Goal: Navigation & Orientation: Understand site structure

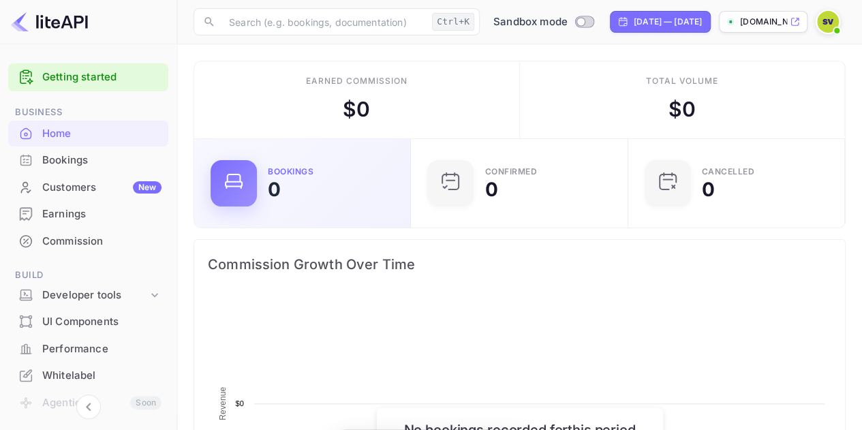
scroll to position [211, 199]
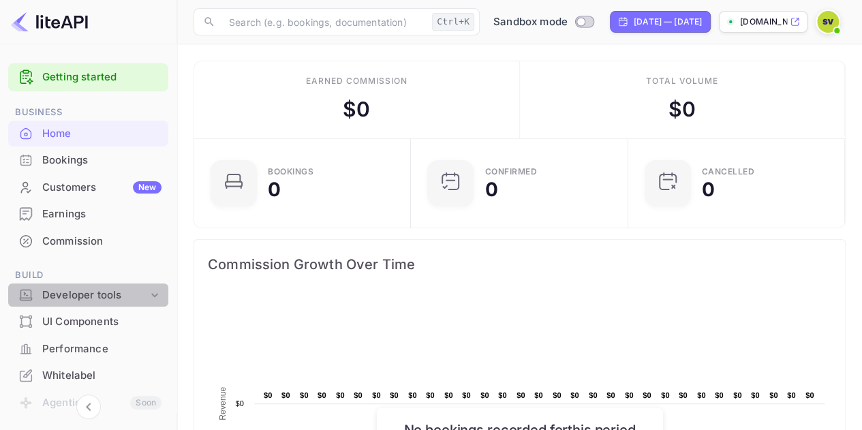
click at [157, 300] on icon at bounding box center [155, 295] width 14 height 14
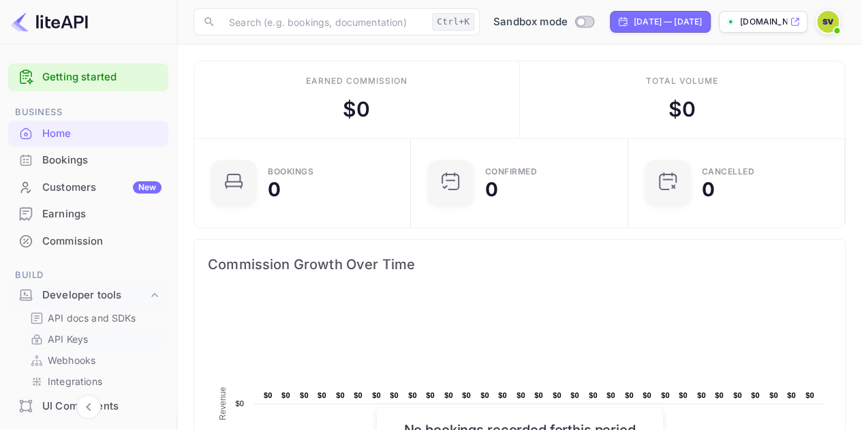
click at [74, 339] on p "API Keys" at bounding box center [68, 339] width 40 height 14
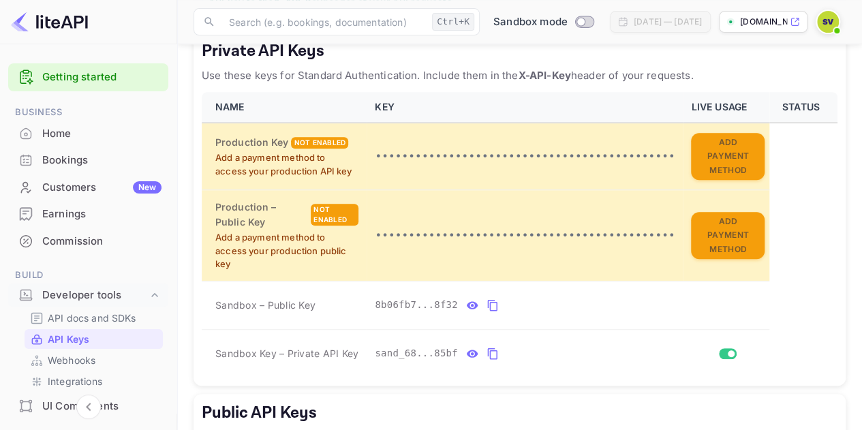
scroll to position [442, 0]
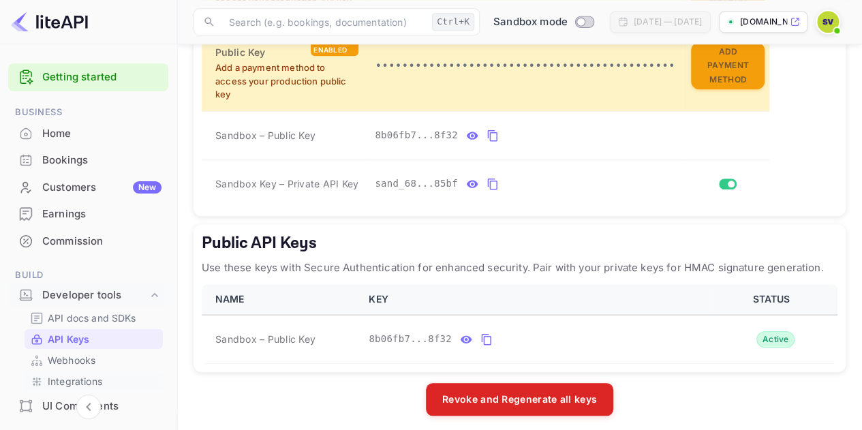
click at [63, 376] on p "Integrations" at bounding box center [75, 381] width 55 height 14
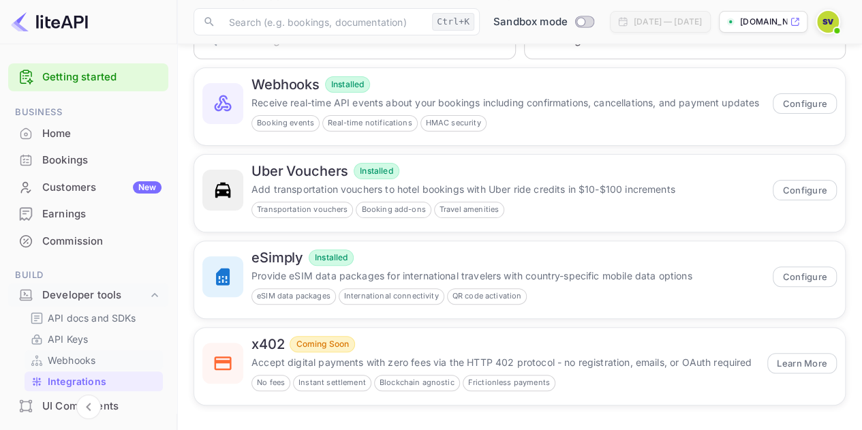
scroll to position [68, 0]
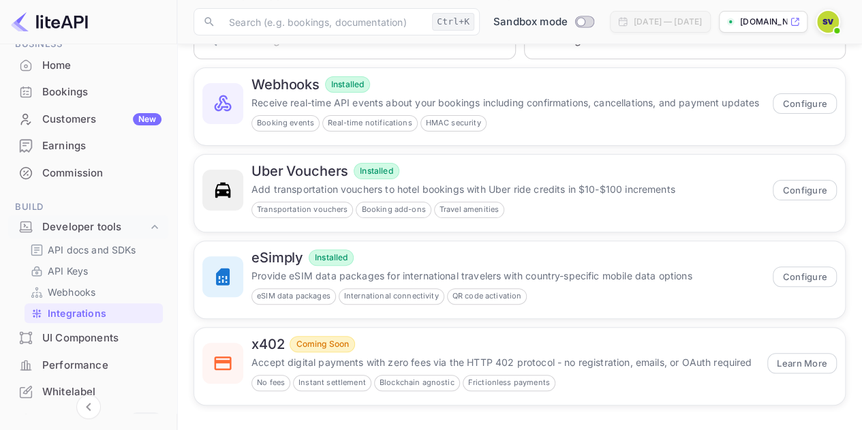
click at [100, 340] on div "UI Components" at bounding box center [101, 339] width 119 height 16
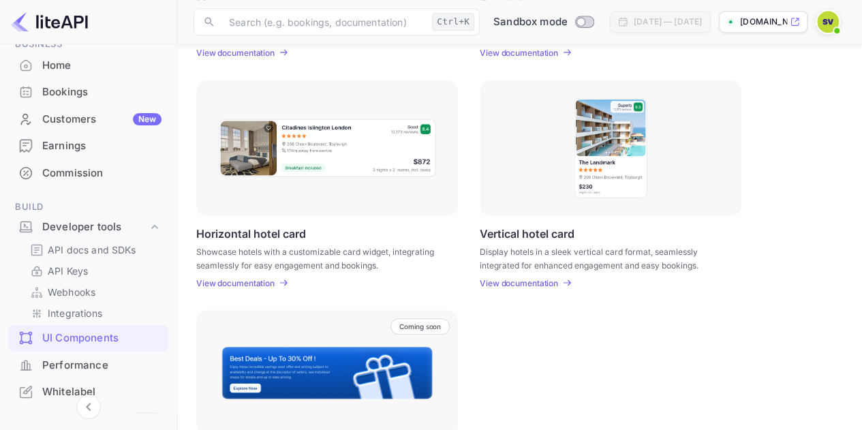
scroll to position [409, 0]
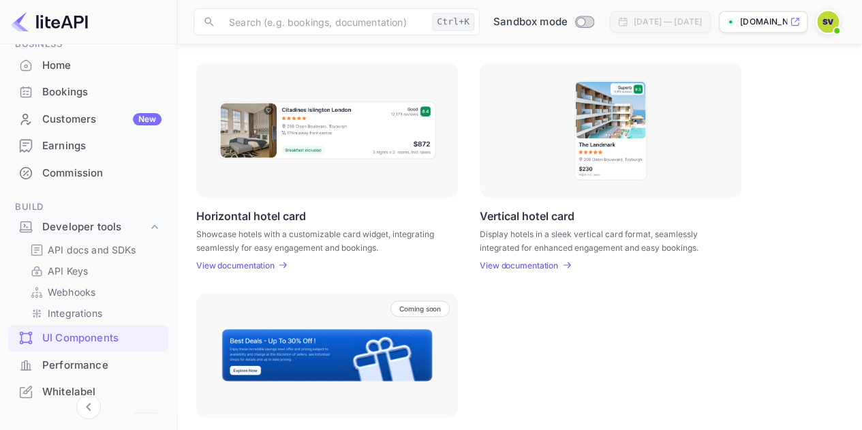
click at [243, 263] on p "View documentation" at bounding box center [235, 265] width 78 height 10
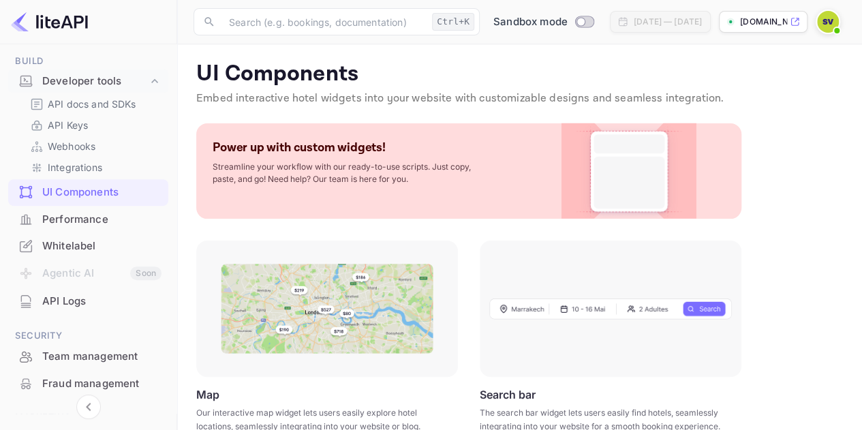
scroll to position [243, 0]
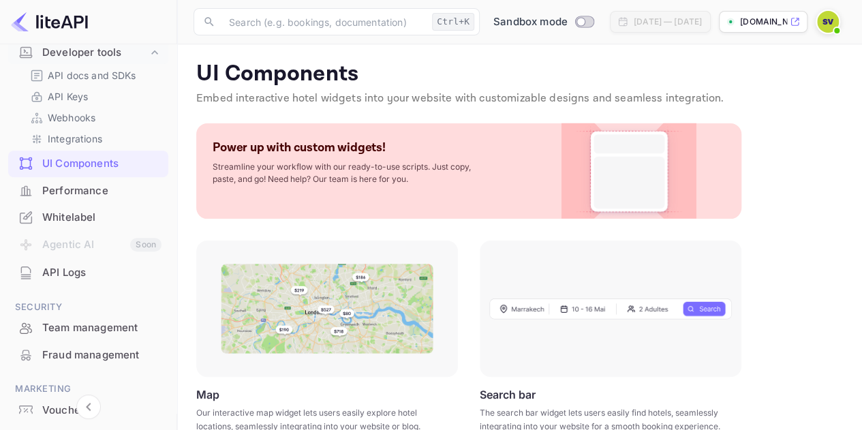
click at [48, 267] on div "API Logs" at bounding box center [101, 273] width 119 height 16
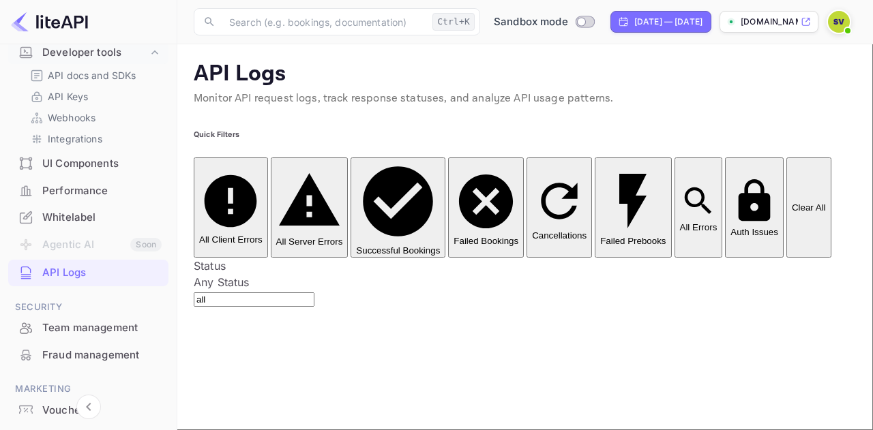
click at [89, 247] on li "Agentic AI Soon" at bounding box center [88, 245] width 160 height 29
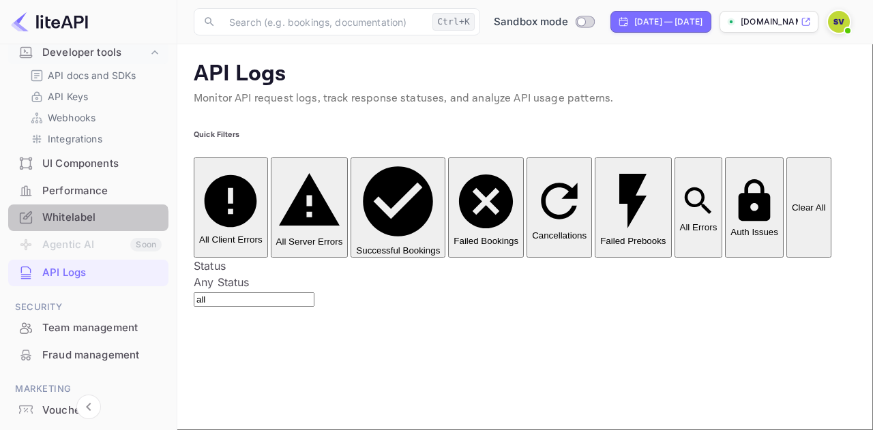
click at [87, 222] on div "Whitelabel" at bounding box center [101, 218] width 119 height 16
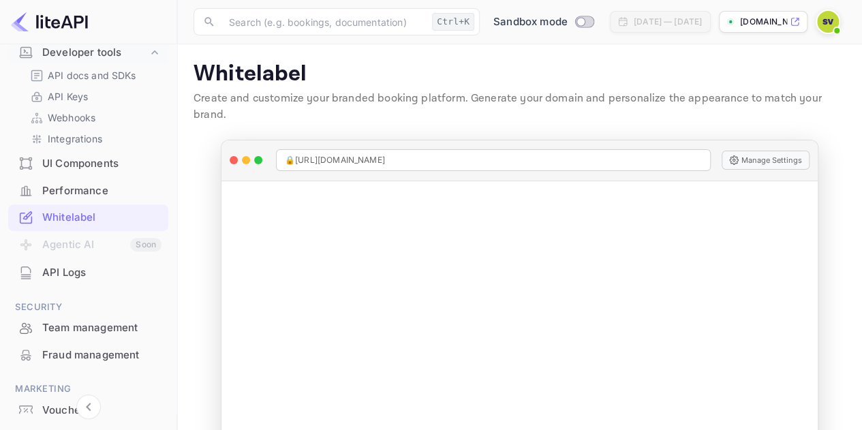
click at [79, 192] on div "Performance" at bounding box center [101, 191] width 119 height 16
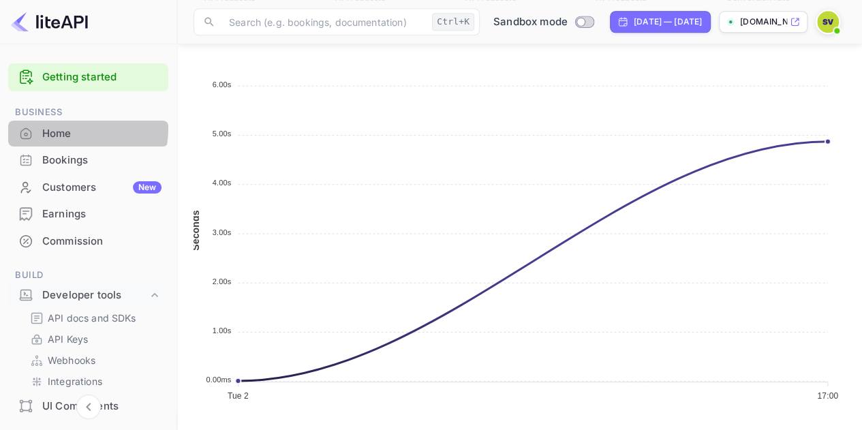
click at [55, 127] on div "Home" at bounding box center [101, 134] width 119 height 16
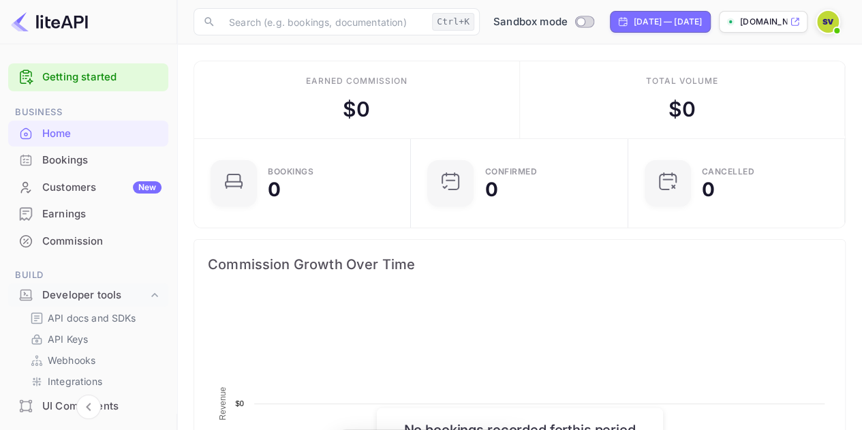
scroll to position [211, 199]
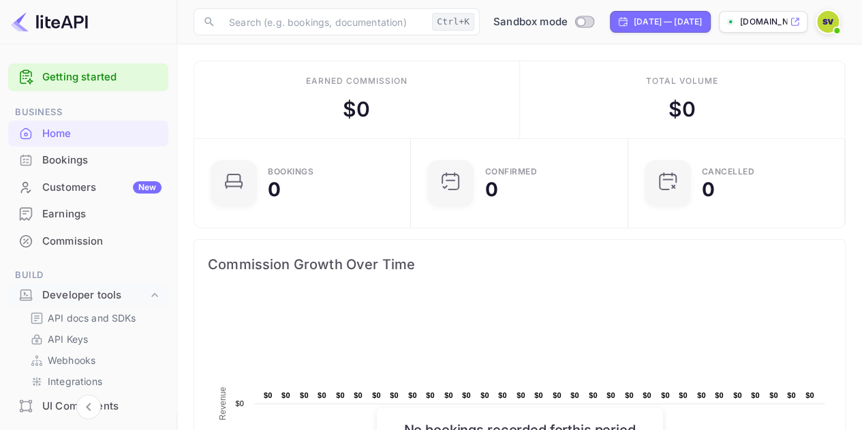
click at [76, 187] on div "Customers New" at bounding box center [101, 188] width 119 height 16
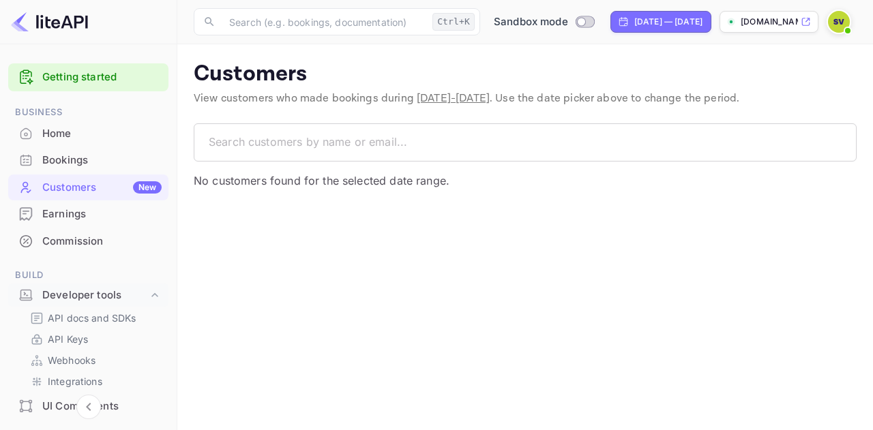
click at [75, 243] on div "Commission" at bounding box center [101, 242] width 119 height 16
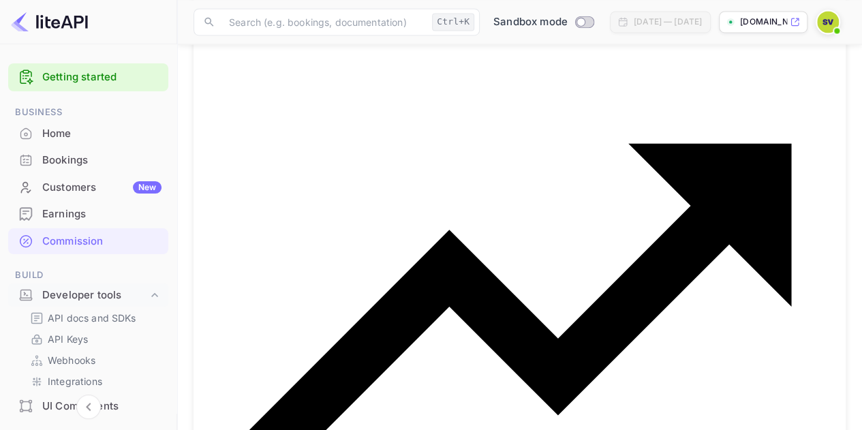
scroll to position [1089, 0]
